Goal: Information Seeking & Learning: Learn about a topic

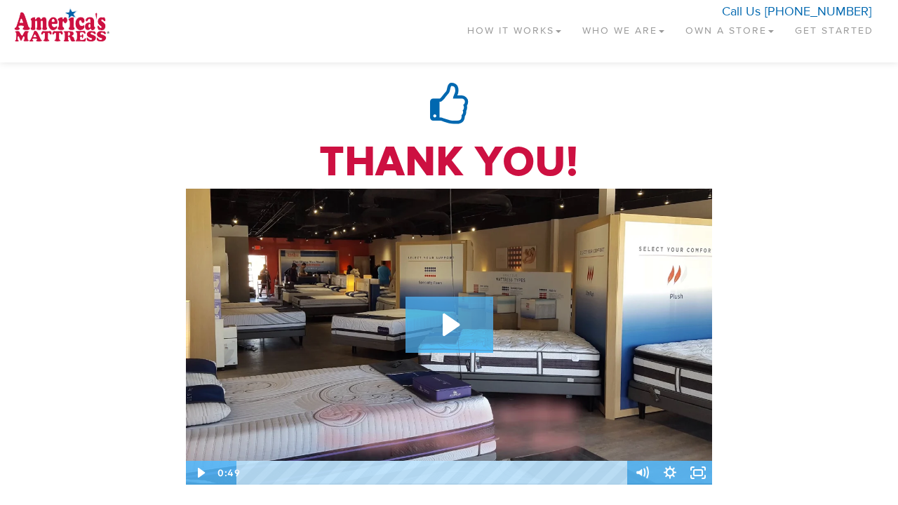
scroll to position [858, 0]
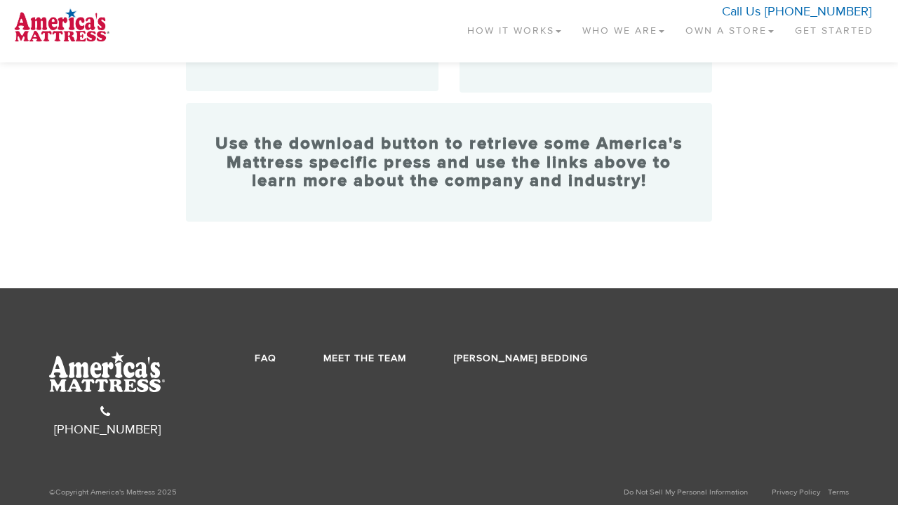
scroll to position [857, 0]
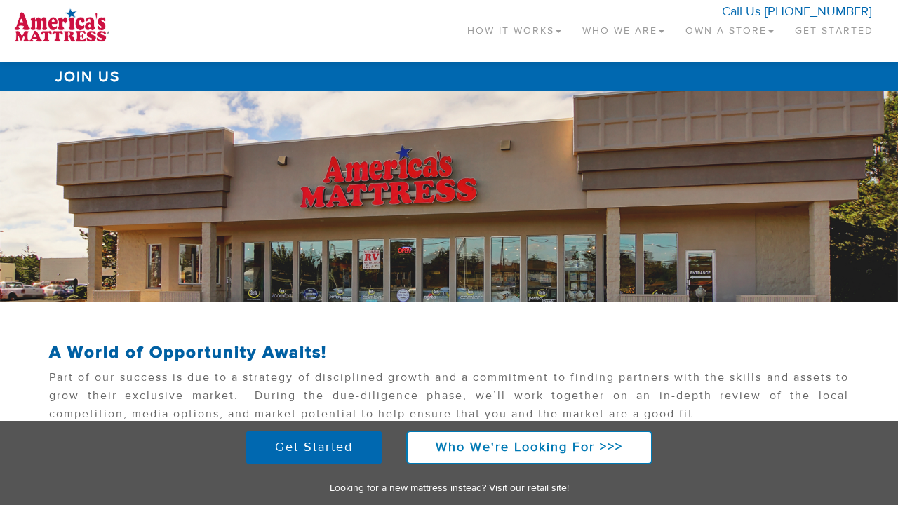
scroll to position [620, 0]
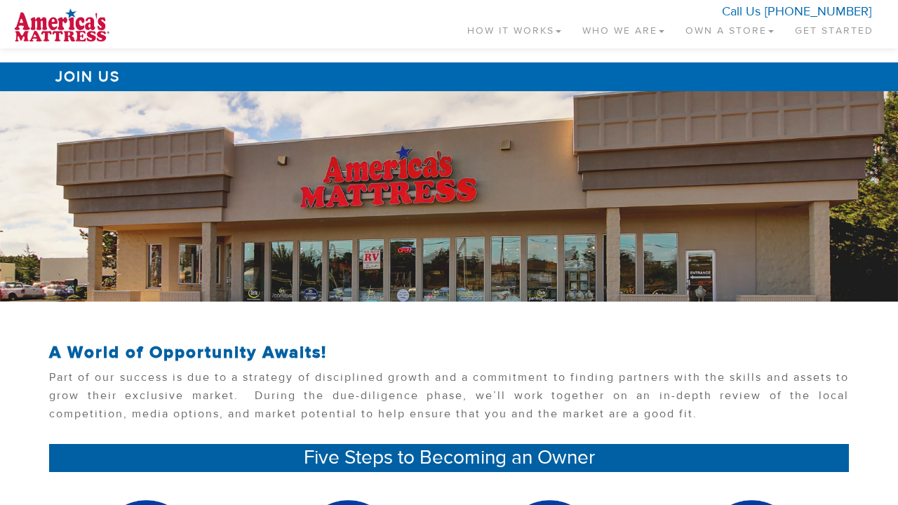
scroll to position [620, 0]
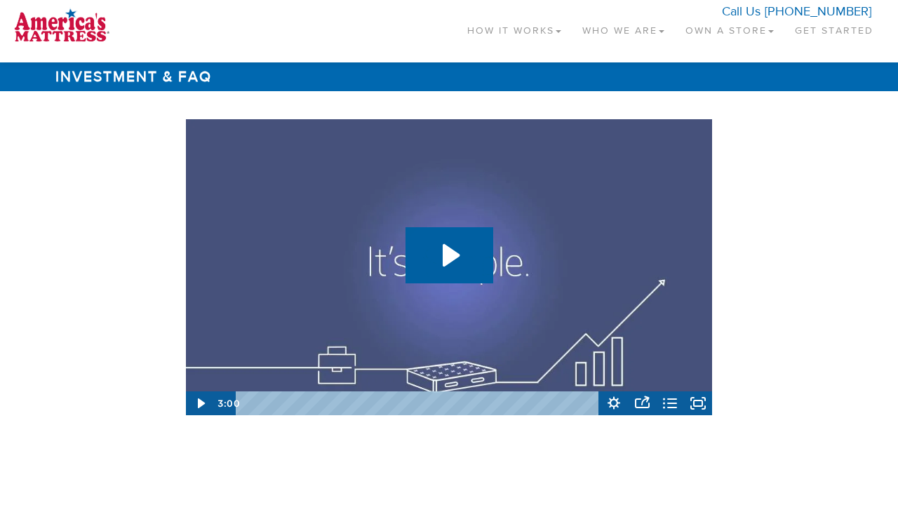
scroll to position [2100, 0]
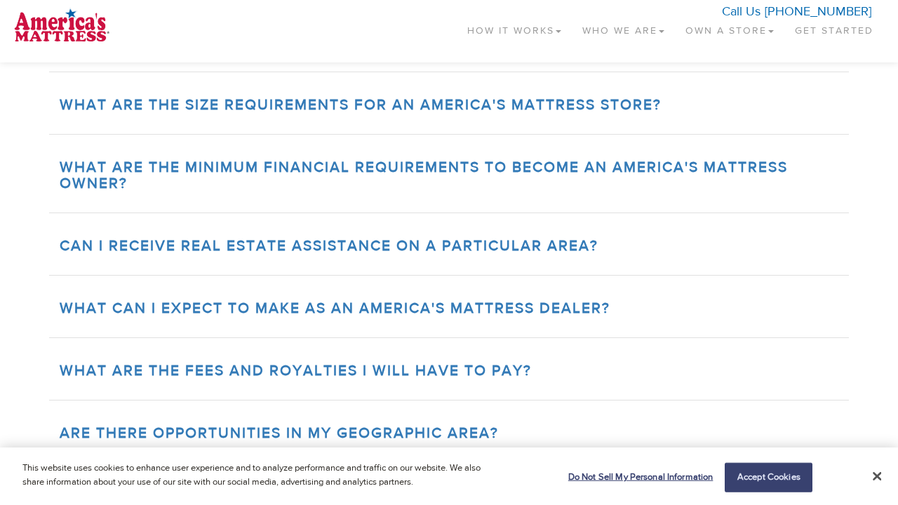
scroll to position [1611, 0]
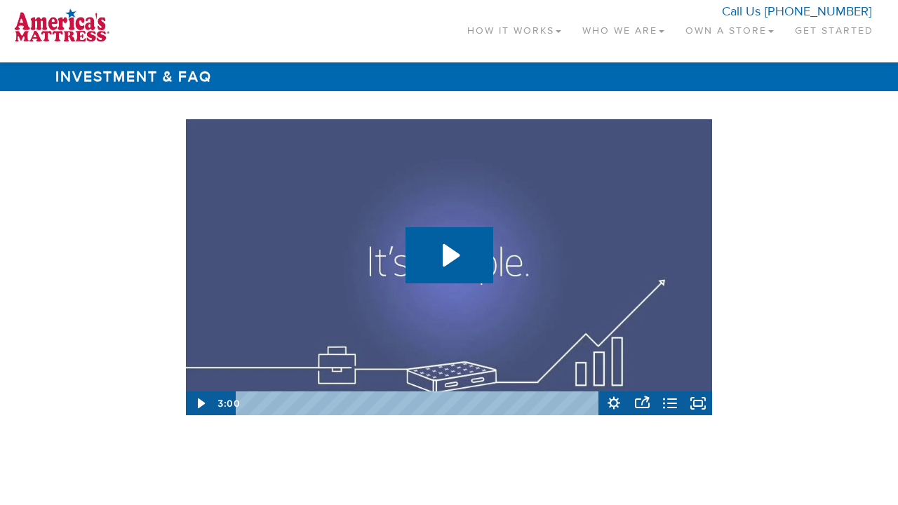
scroll to position [1611, 0]
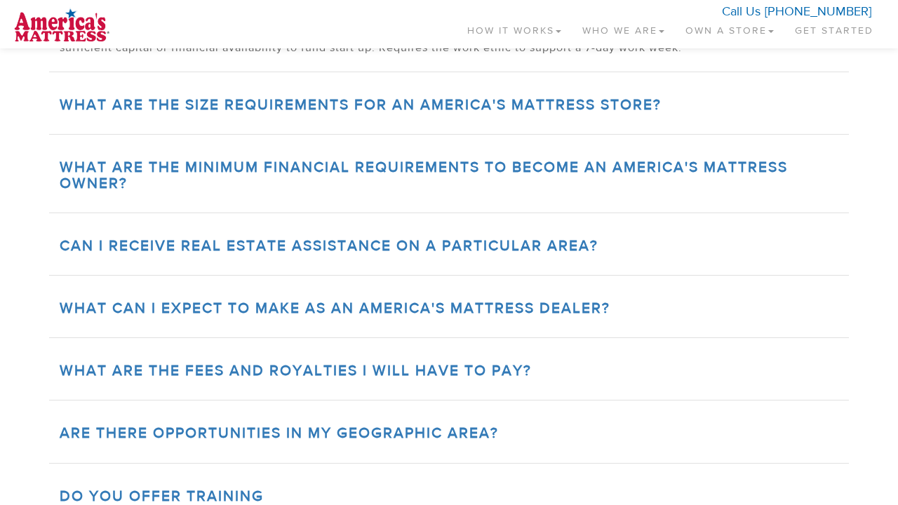
scroll to position [2100, 0]
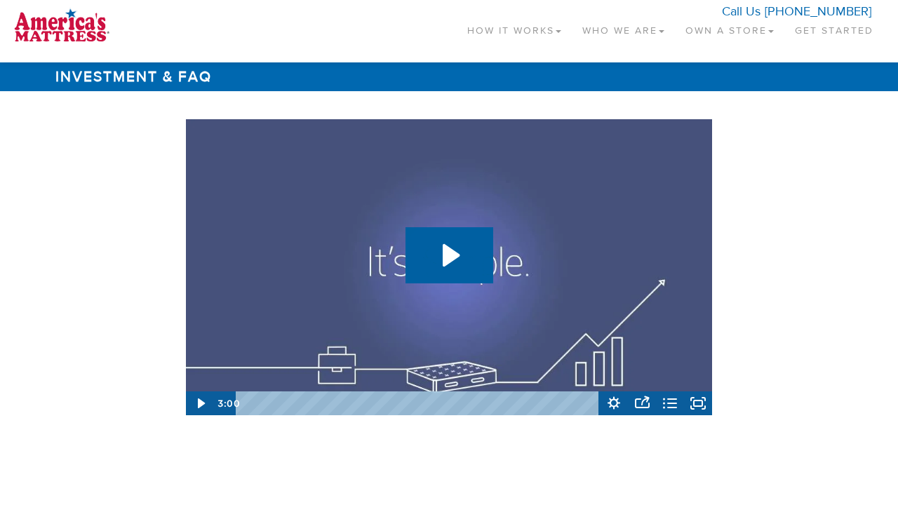
scroll to position [2099, 0]
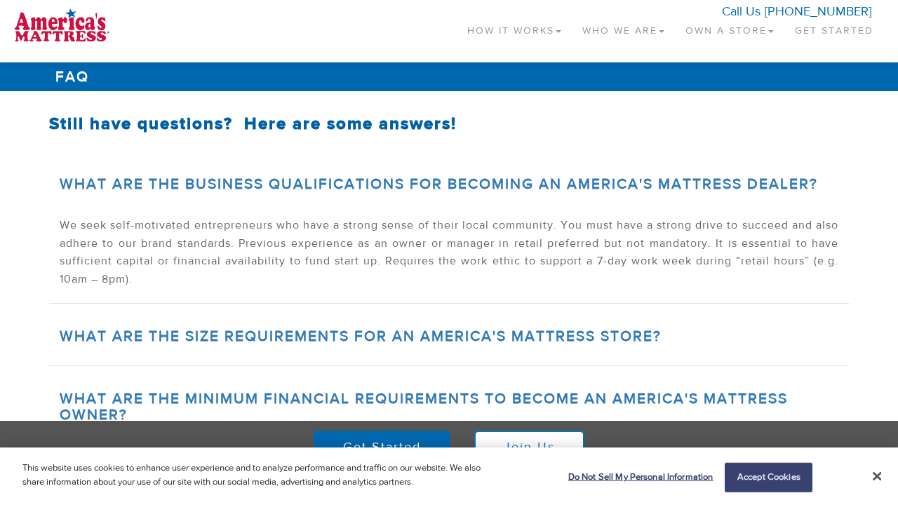
scroll to position [213, 0]
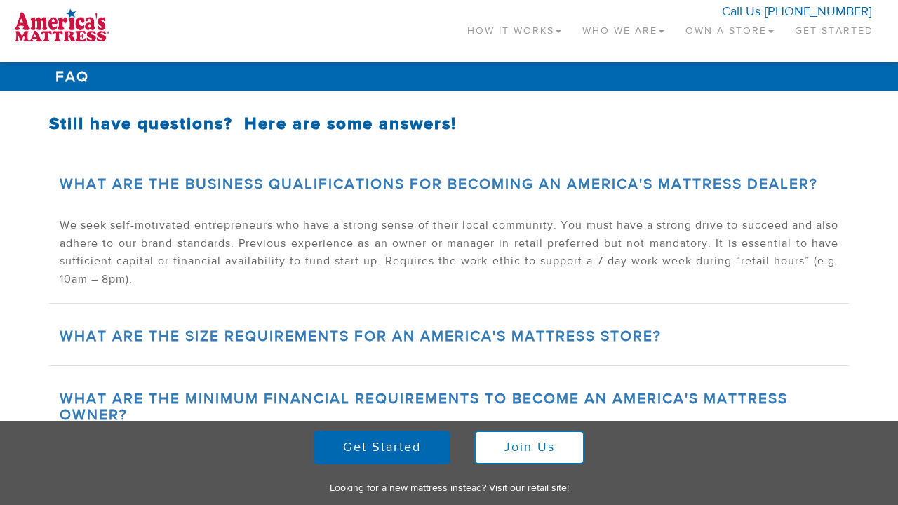
scroll to position [213, 0]
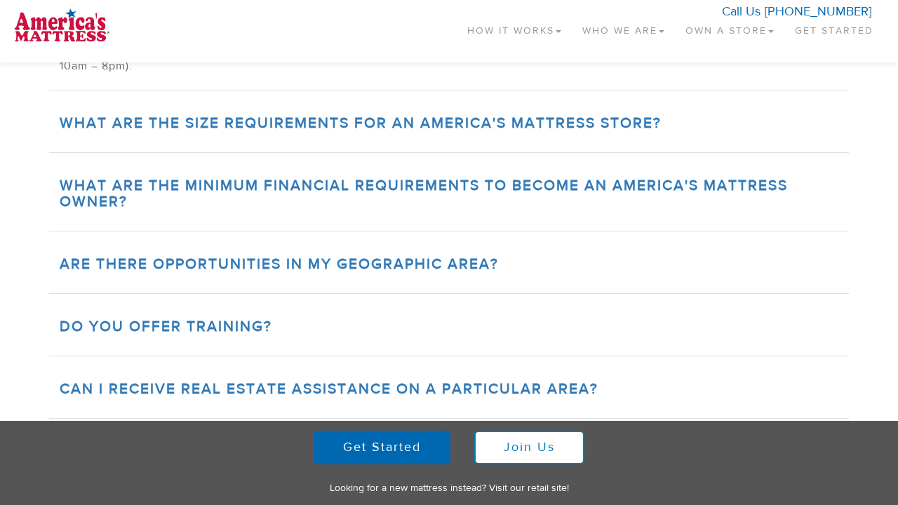
scroll to position [692, 0]
